Goal: Use online tool/utility: Utilize a website feature to perform a specific function

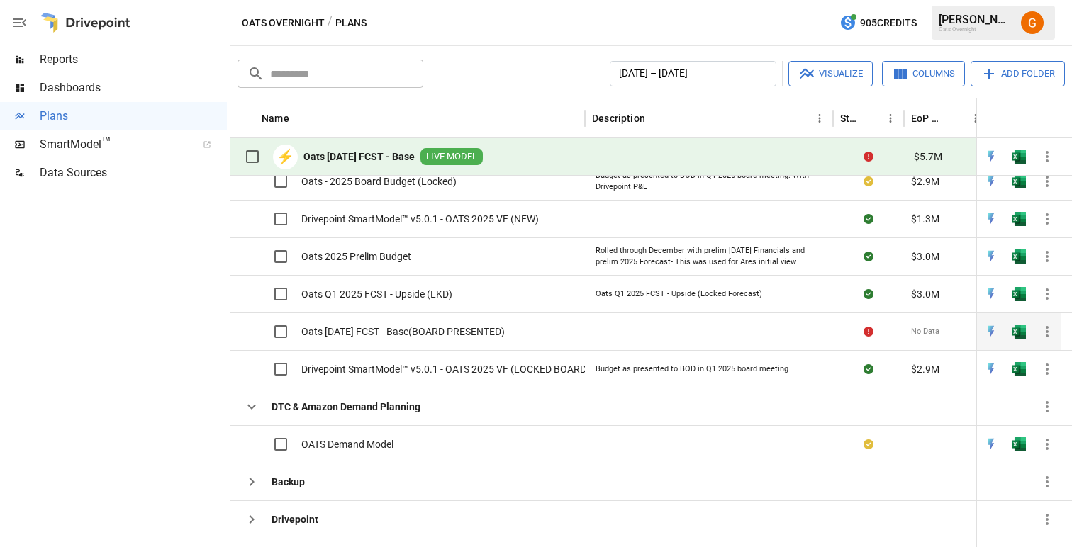
click at [676, 337] on div at bounding box center [709, 332] width 248 height 38
click at [828, 334] on div at bounding box center [709, 332] width 248 height 38
click at [836, 334] on div at bounding box center [868, 332] width 71 height 38
click at [1045, 327] on icon "button" at bounding box center [1046, 331] width 17 height 17
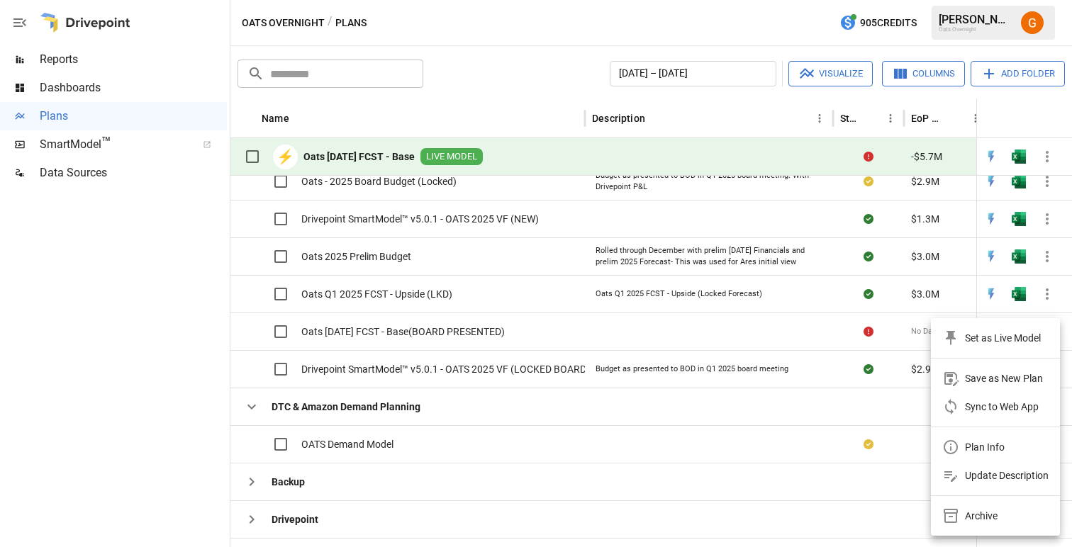
click at [531, 35] on div at bounding box center [536, 273] width 1072 height 547
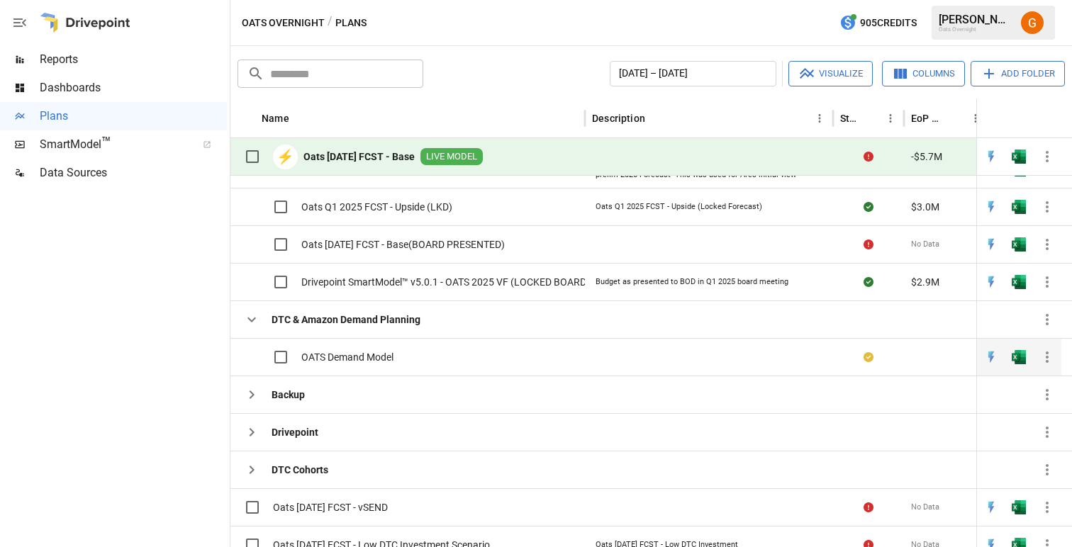
click at [437, 352] on div "OATS Demand Model" at bounding box center [407, 357] width 354 height 38
click at [354, 356] on span "OATS Demand Model" at bounding box center [347, 357] width 92 height 14
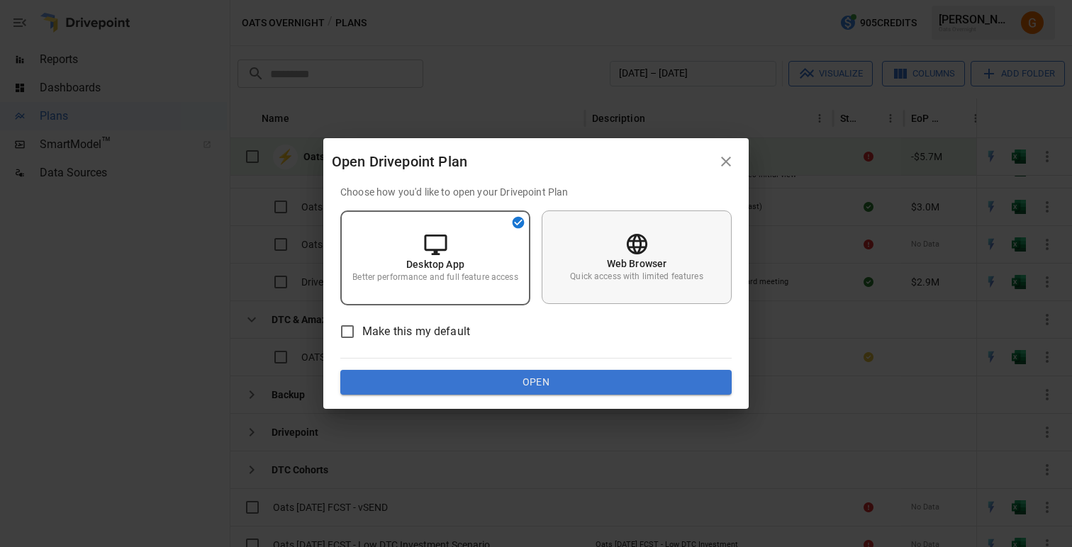
click at [595, 279] on p "Quick access with limited features" at bounding box center [636, 277] width 133 height 12
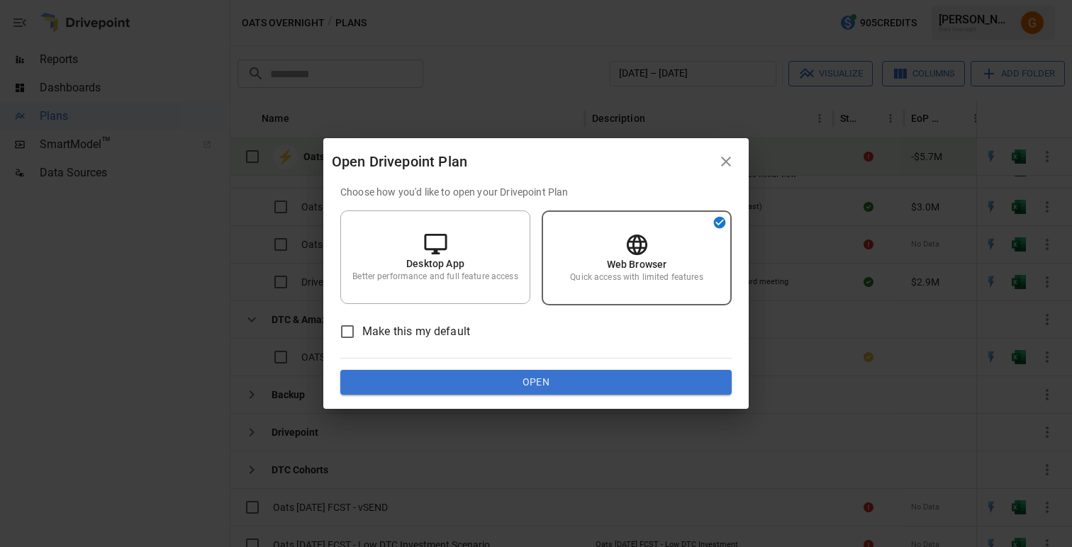
click at [532, 386] on button "Open" at bounding box center [535, 383] width 391 height 26
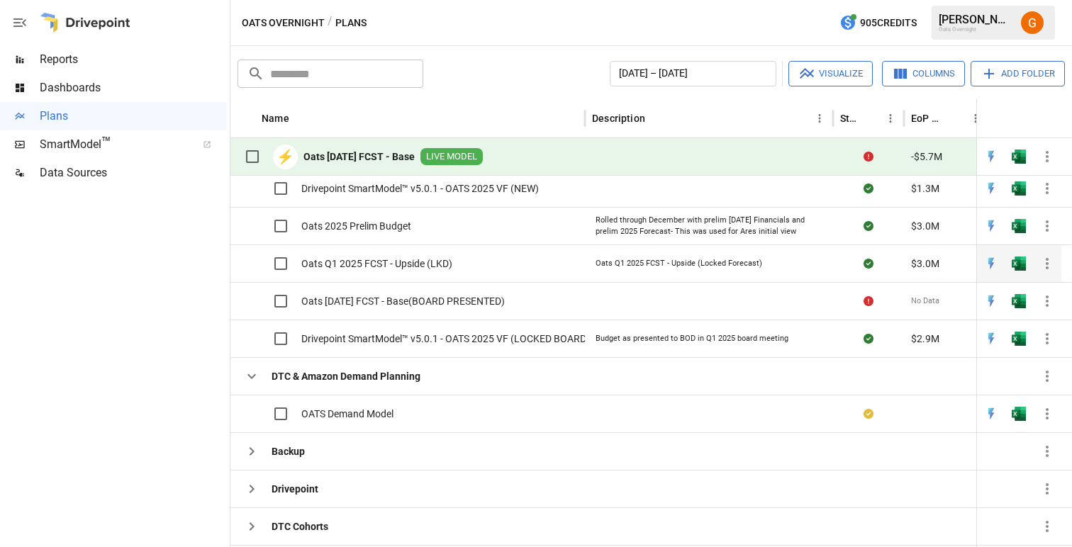
scroll to position [606, 0]
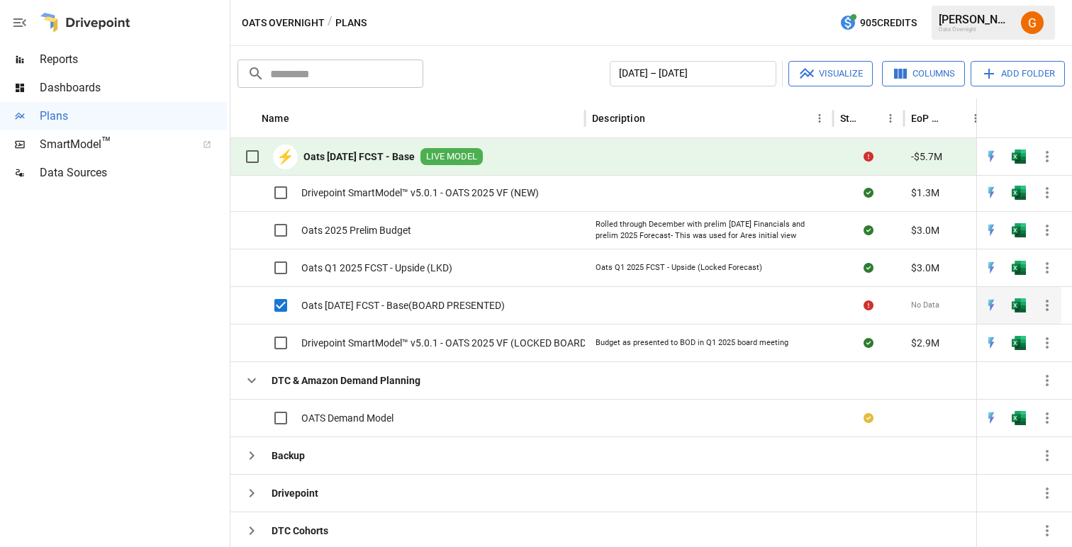
click at [722, 302] on div at bounding box center [709, 305] width 248 height 38
click at [681, 273] on div "Oats Q1 2025 FCST - Upside (Locked Forecast)" at bounding box center [678, 267] width 167 height 11
click at [1044, 264] on icon "button" at bounding box center [1046, 267] width 17 height 17
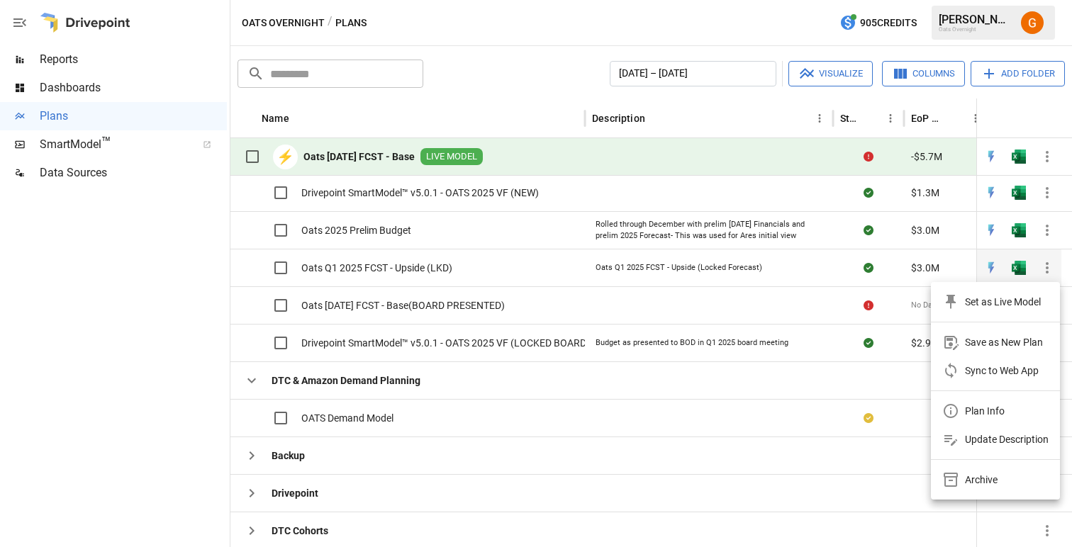
click at [1044, 264] on div at bounding box center [536, 273] width 1072 height 547
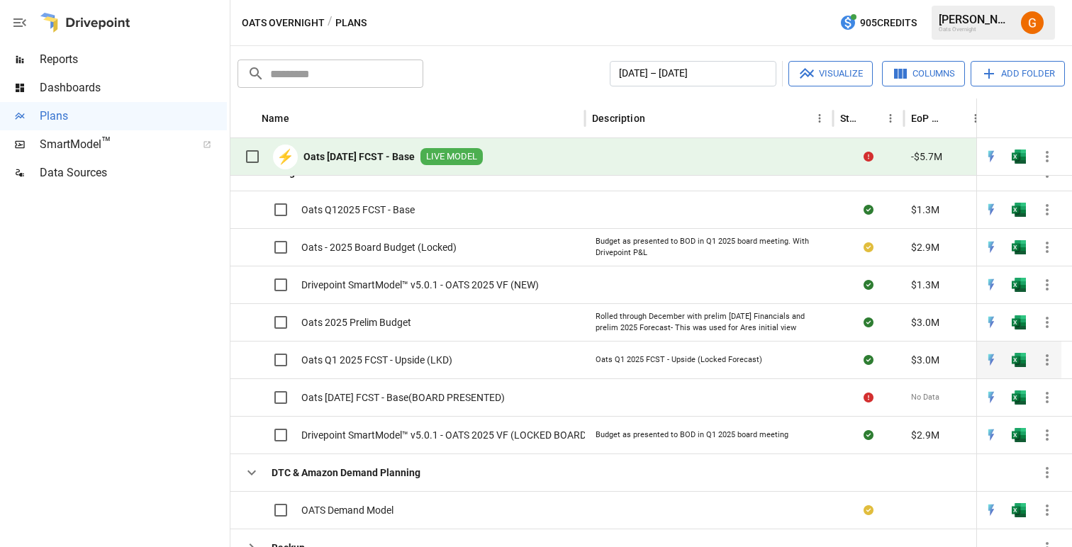
scroll to position [554, 0]
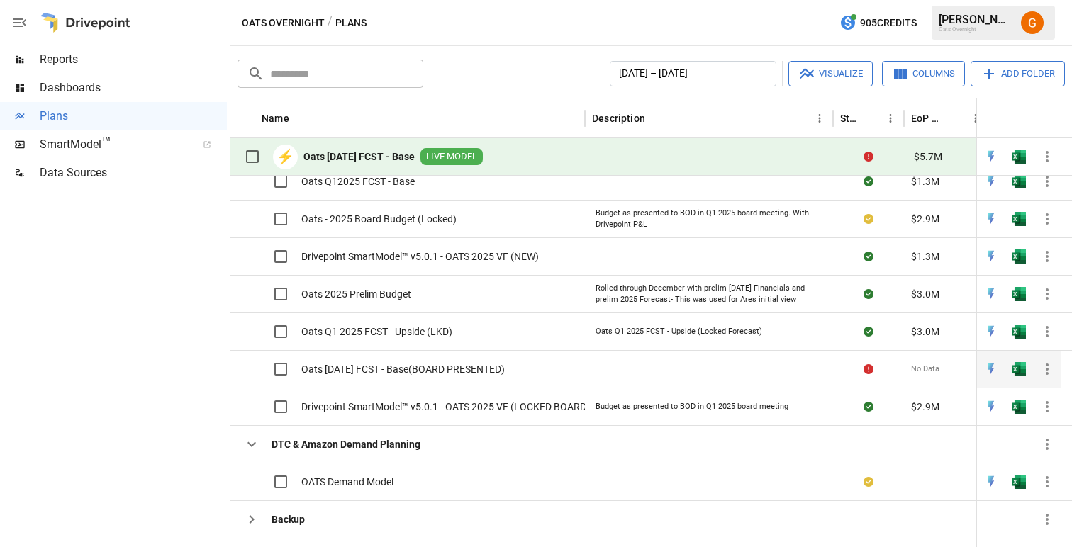
click at [624, 359] on div at bounding box center [709, 369] width 248 height 38
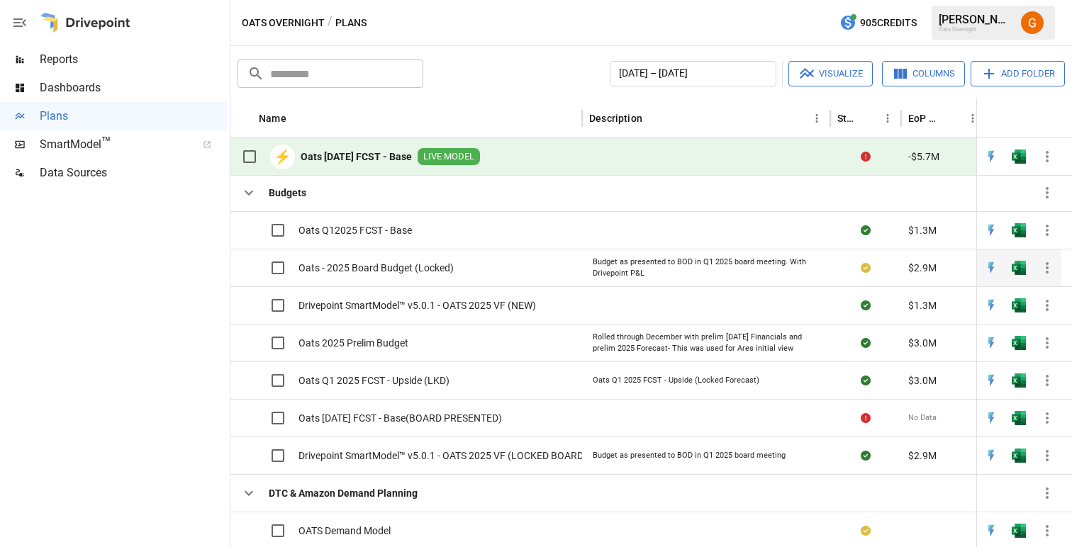
scroll to position [513, 0]
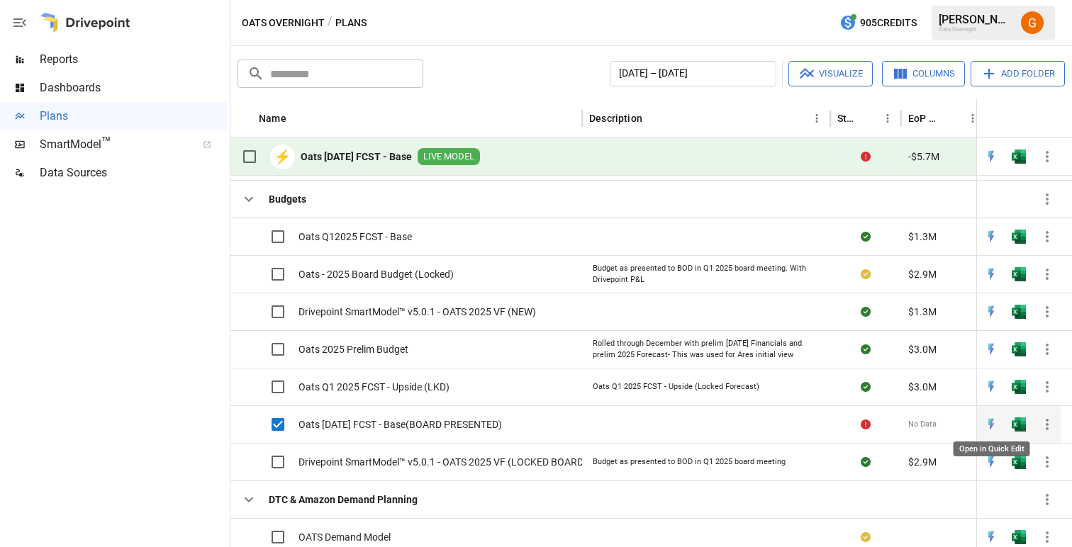
click at [987, 422] on img "Open in Quick Edit" at bounding box center [991, 425] width 14 height 14
